Goal: Information Seeking & Learning: Check status

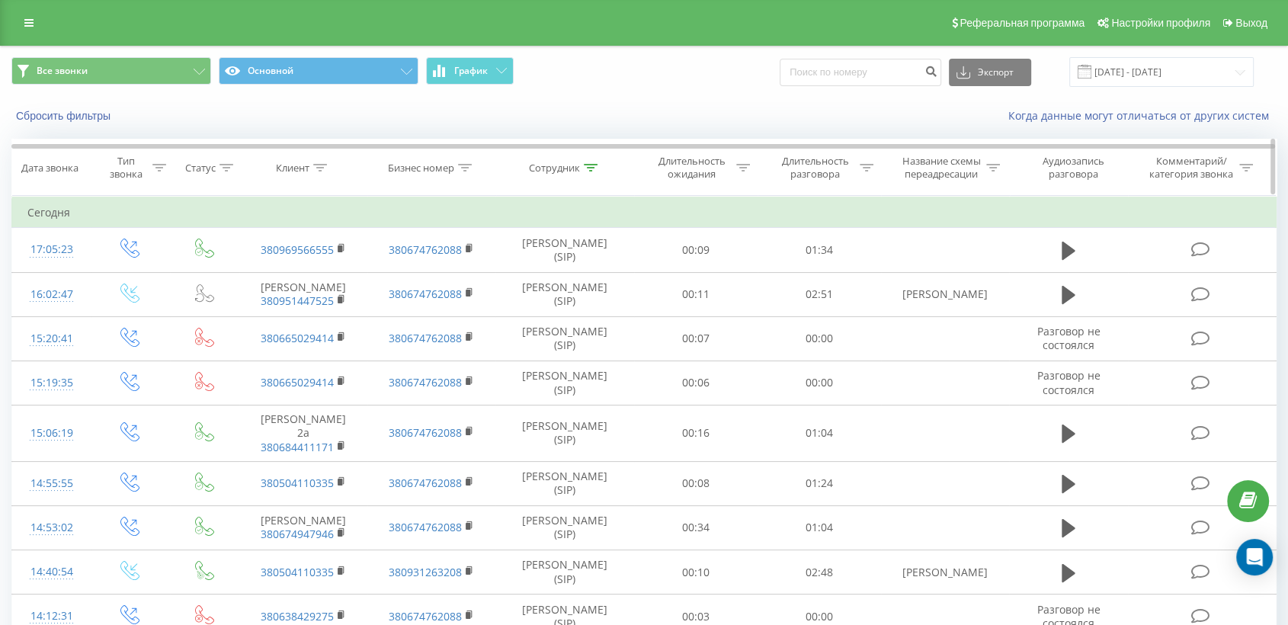
click at [588, 169] on icon at bounding box center [591, 168] width 14 height 8
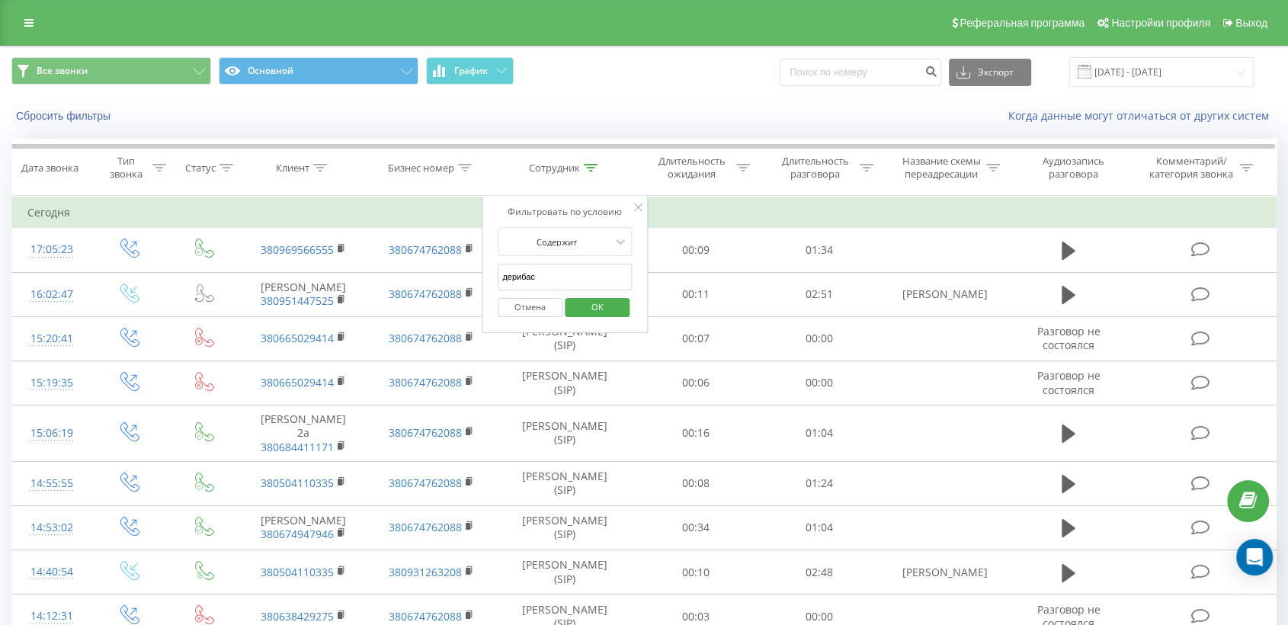
drag, startPoint x: 549, startPoint y: 270, endPoint x: 561, endPoint y: 287, distance: 21.3
click at [549, 273] on input "дерибас" at bounding box center [565, 277] width 134 height 27
type input "д"
click at [600, 308] on span "OK" at bounding box center [597, 307] width 43 height 24
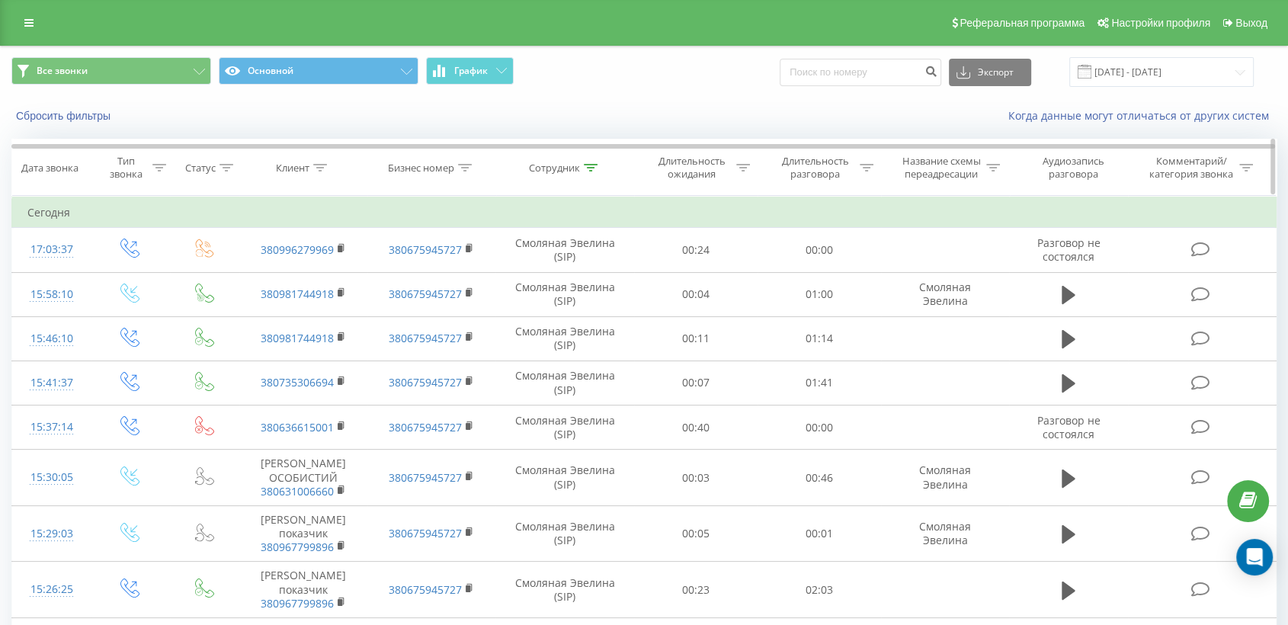
click at [591, 167] on icon at bounding box center [591, 168] width 14 height 8
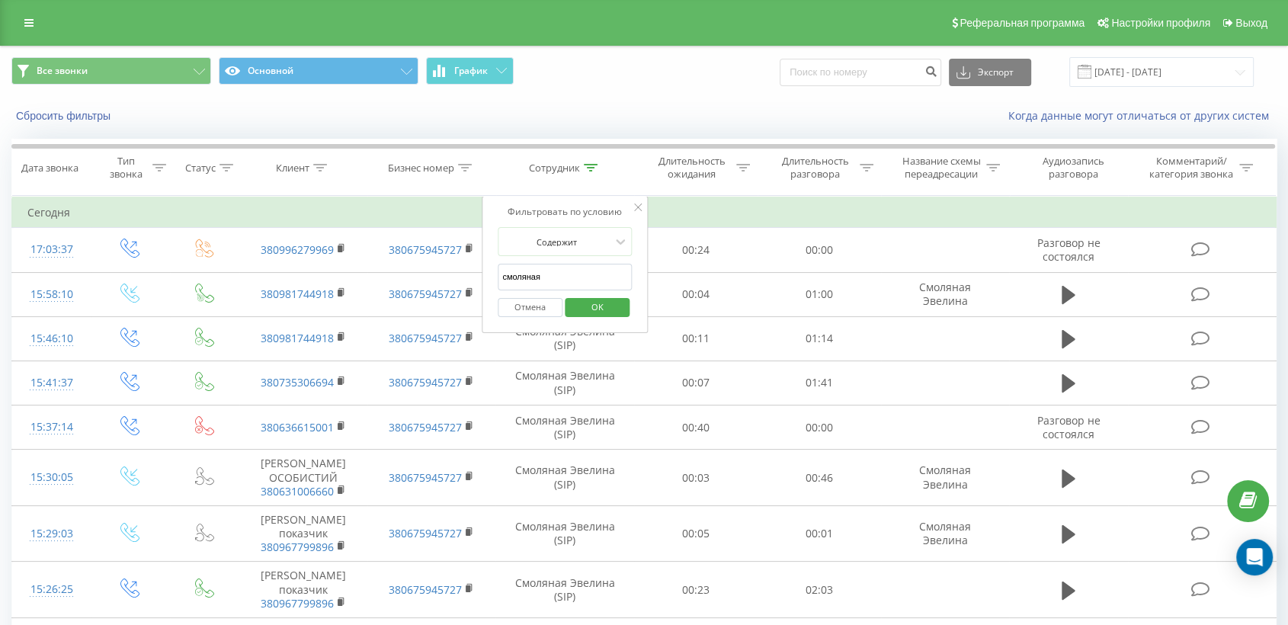
click at [549, 277] on input "смоляная" at bounding box center [565, 277] width 134 height 27
type input "с"
click at [597, 306] on span "OK" at bounding box center [597, 307] width 43 height 24
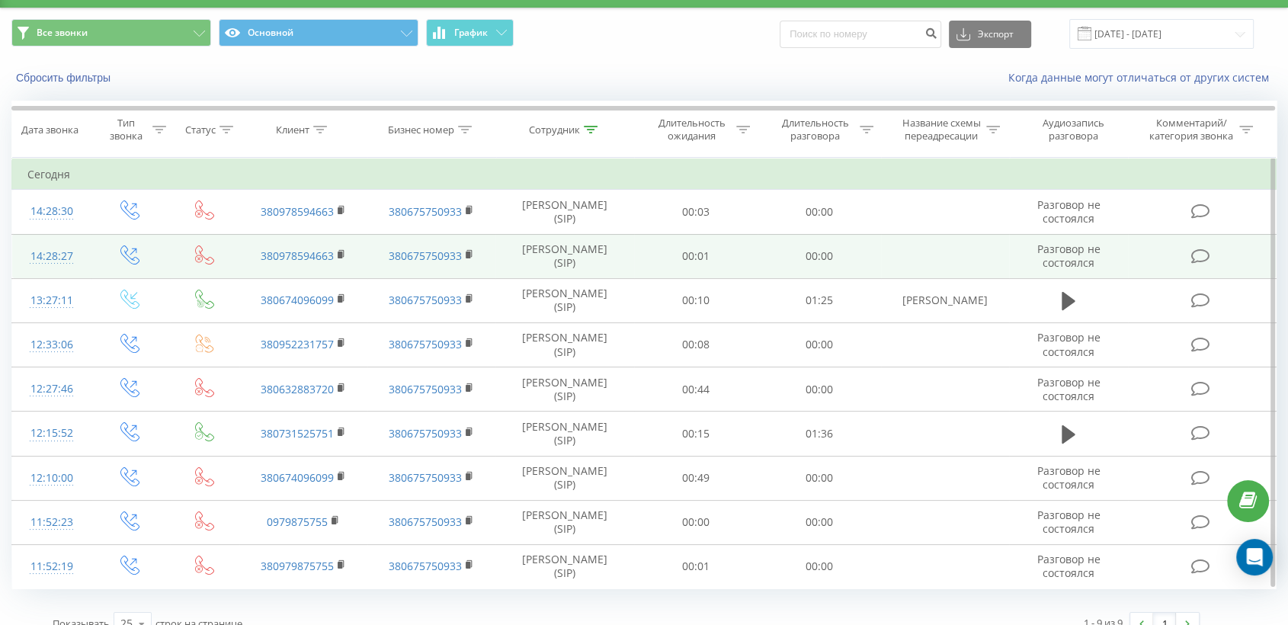
scroll to position [58, 0]
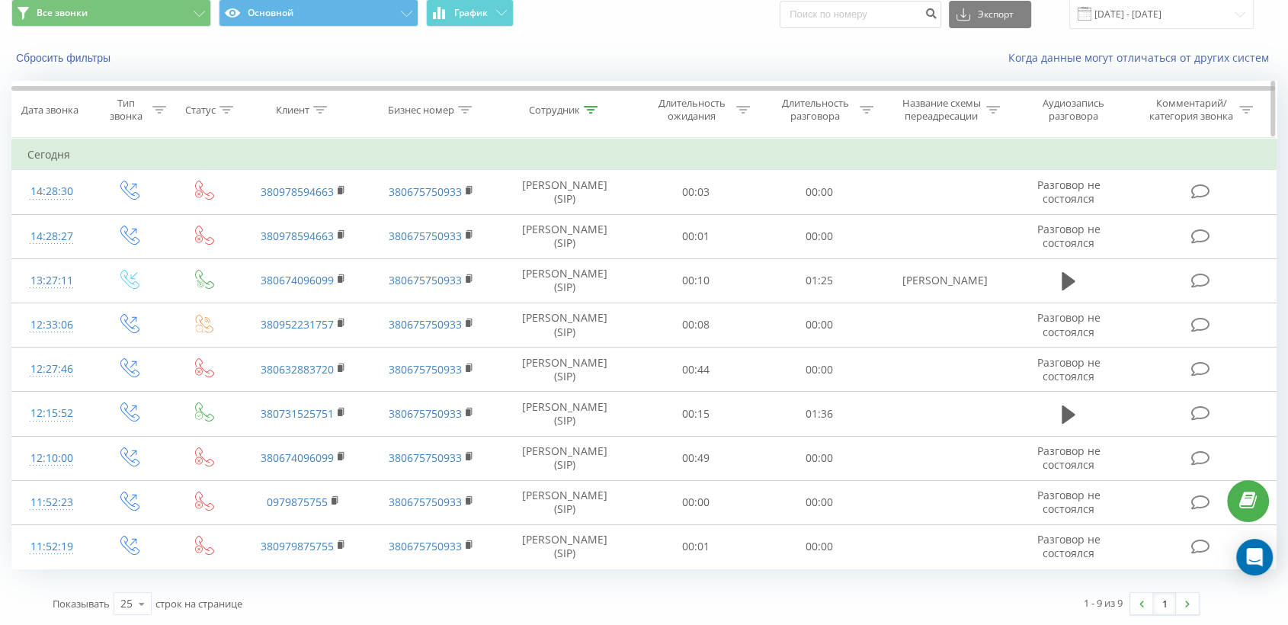
click at [590, 110] on icon at bounding box center [591, 110] width 14 height 8
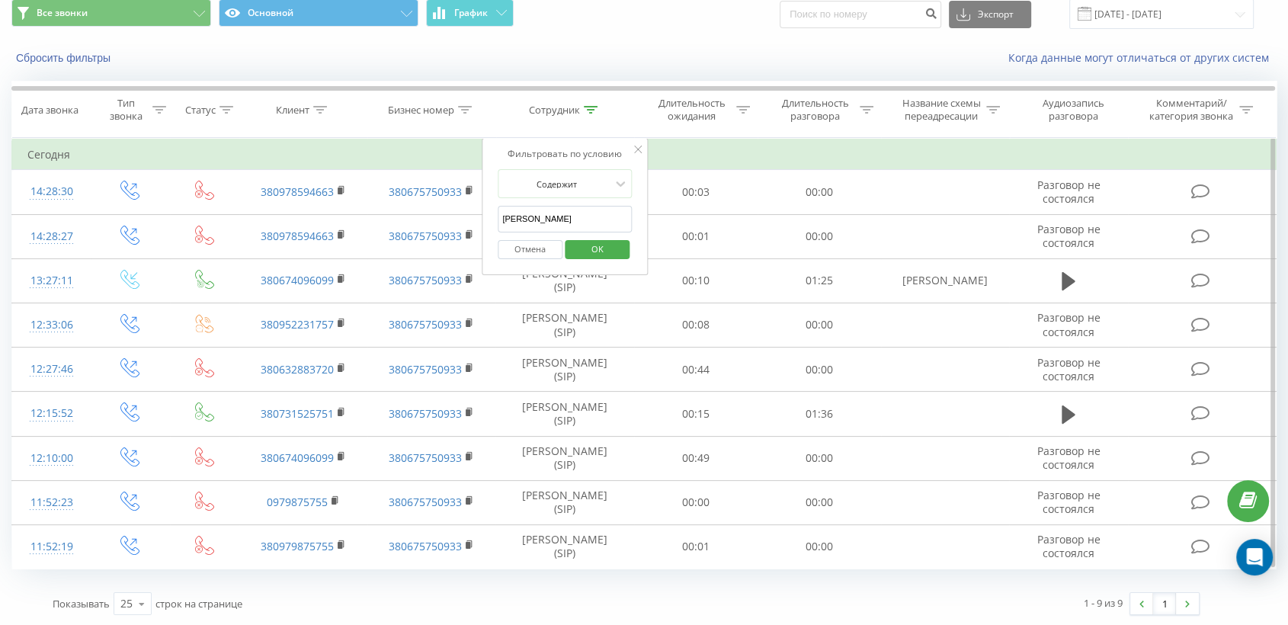
click at [547, 213] on input "[PERSON_NAME]" at bounding box center [565, 219] width 134 height 27
type input "ш"
type input "дерибас"
click at [595, 246] on span "OK" at bounding box center [597, 249] width 43 height 24
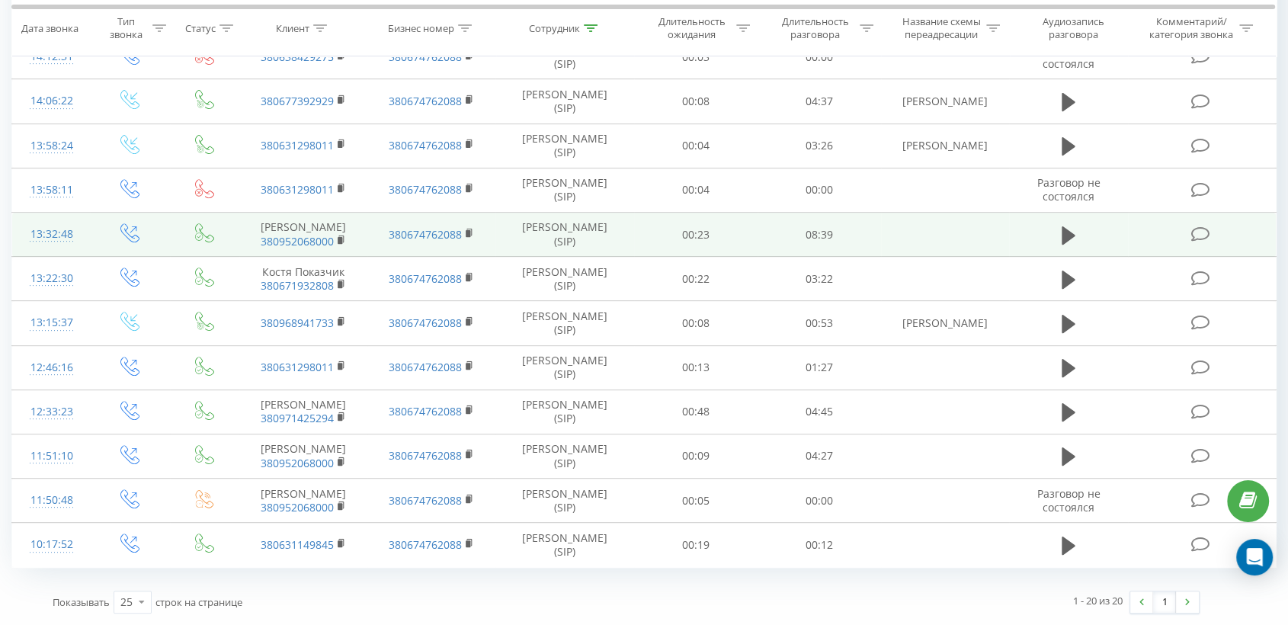
scroll to position [657, 0]
